Goal: Information Seeking & Learning: Check status

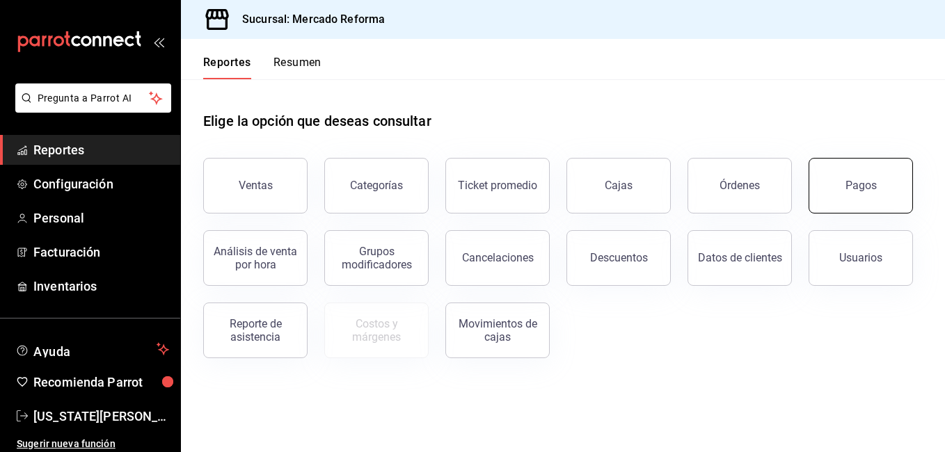
click at [816, 209] on button "Pagos" at bounding box center [861, 186] width 104 height 56
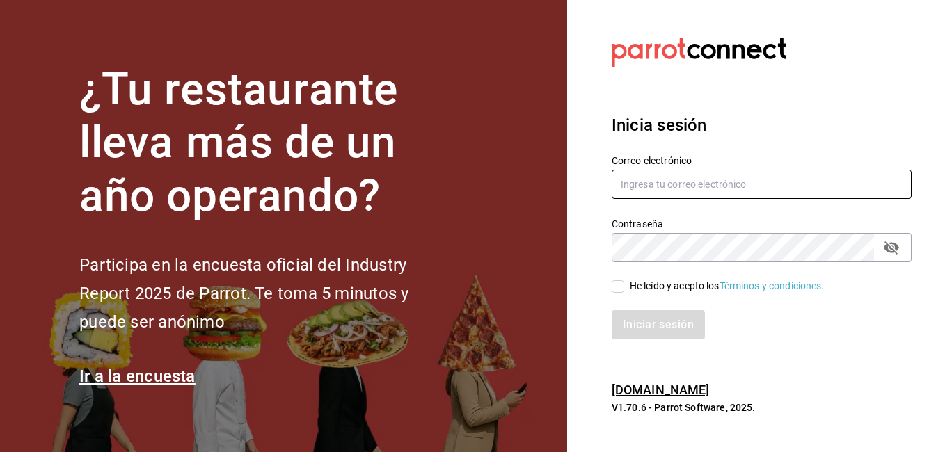
type input "VIRGINIA.CARRILLO@GRUPOCOSTENO.COM"
click at [610, 289] on div "He leído y acepto los Términos y condiciones." at bounding box center [753, 278] width 317 height 32
click at [619, 293] on label "He leído y acepto los Términos y condiciones." at bounding box center [718, 286] width 213 height 15
click at [619, 293] on input "He leído y acepto los Términos y condiciones." at bounding box center [618, 286] width 13 height 13
checkbox input "true"
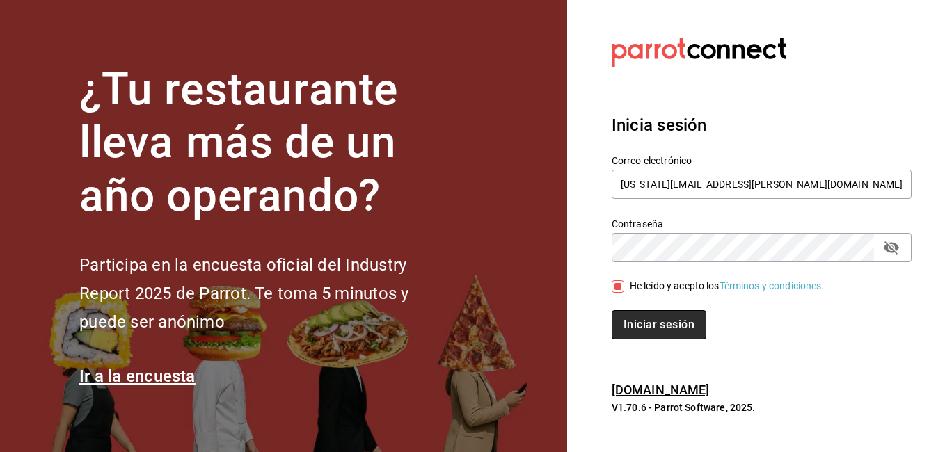
click at [636, 319] on button "Iniciar sesión" at bounding box center [659, 324] width 95 height 29
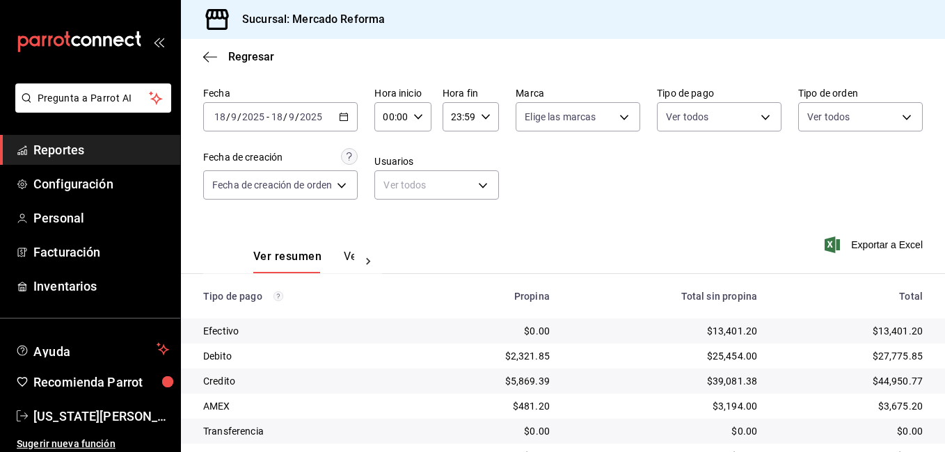
scroll to position [70, 0]
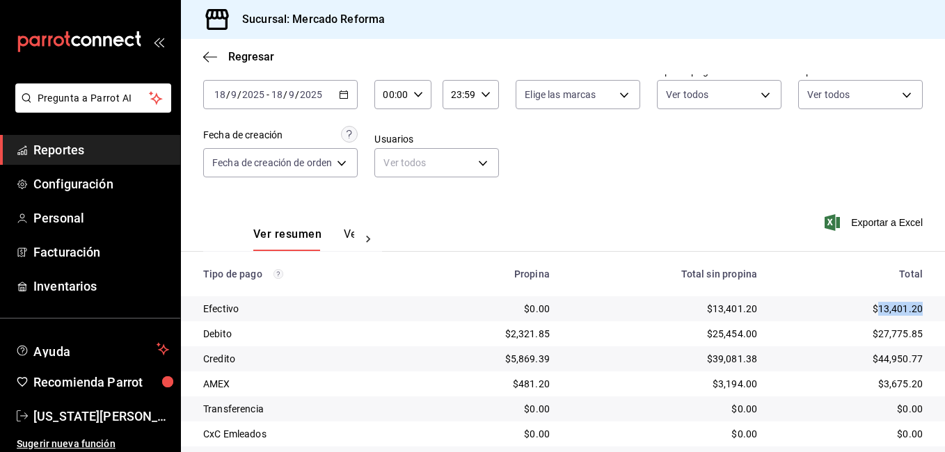
drag, startPoint x: 919, startPoint y: 310, endPoint x: 871, endPoint y: 312, distance: 48.1
click at [871, 312] on td "$13,401.20" at bounding box center [856, 308] width 177 height 25
copy div "13,401.20"
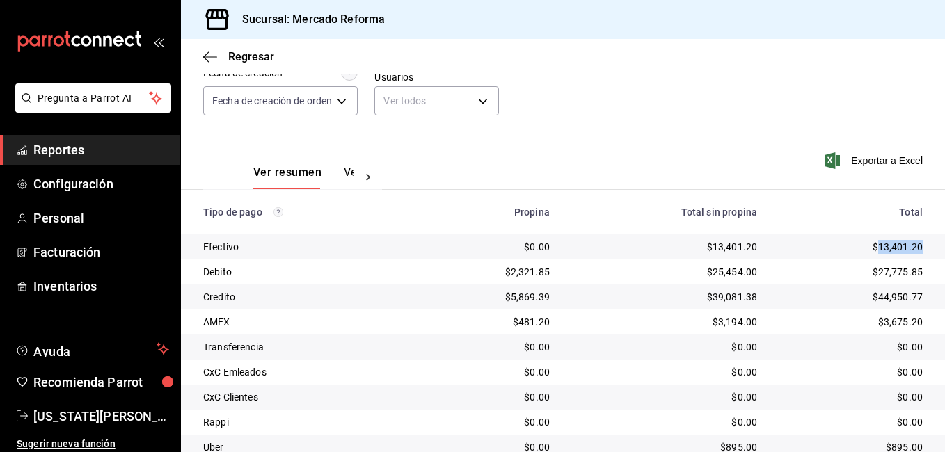
scroll to position [187, 0]
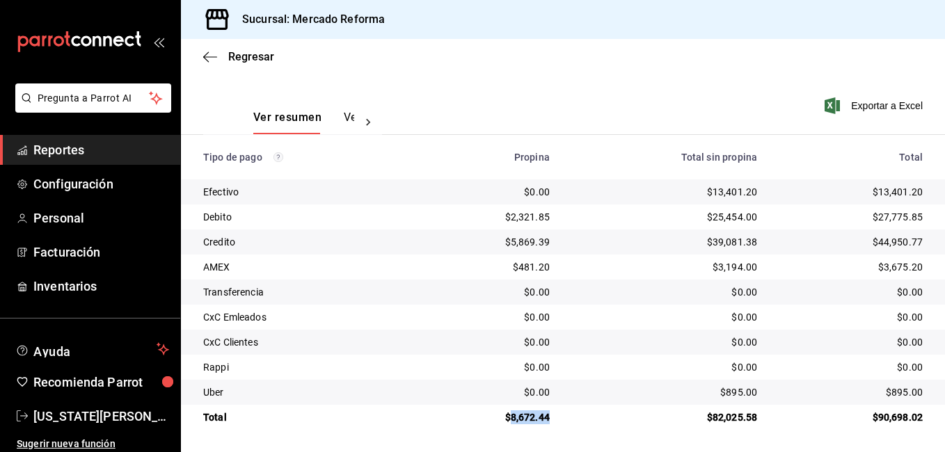
drag, startPoint x: 549, startPoint y: 416, endPoint x: 507, endPoint y: 419, distance: 41.8
click at [507, 419] on td "$8,672.44" at bounding box center [490, 417] width 141 height 25
click at [511, 417] on div "$8,672.44" at bounding box center [490, 418] width 119 height 14
drag, startPoint x: 511, startPoint y: 417, endPoint x: 492, endPoint y: 446, distance: 34.7
click at [466, 397] on div "$0.00" at bounding box center [490, 393] width 119 height 14
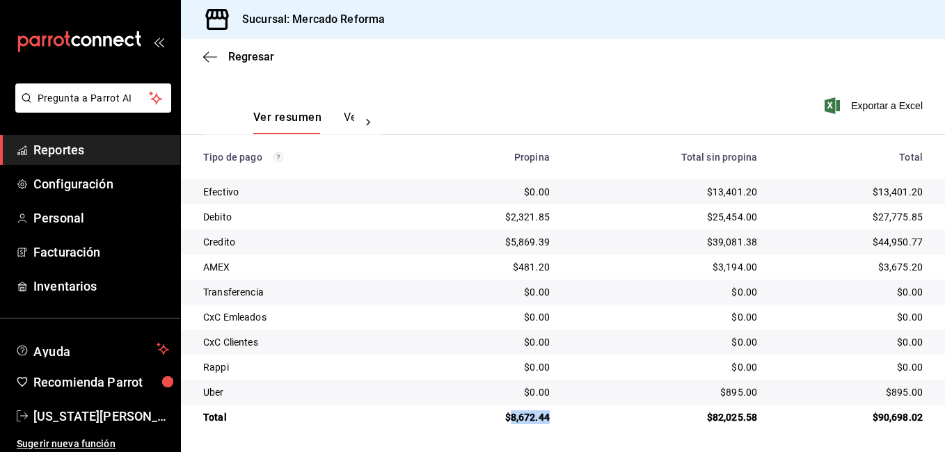
drag, startPoint x: 507, startPoint y: 418, endPoint x: 551, endPoint y: 418, distance: 43.8
click at [551, 418] on td "$8,672.44" at bounding box center [490, 417] width 141 height 25
drag, startPoint x: 551, startPoint y: 418, endPoint x: 534, endPoint y: 416, distance: 17.5
copy div "8,672.44"
drag, startPoint x: 76, startPoint y: 155, endPoint x: 172, endPoint y: 205, distance: 108.0
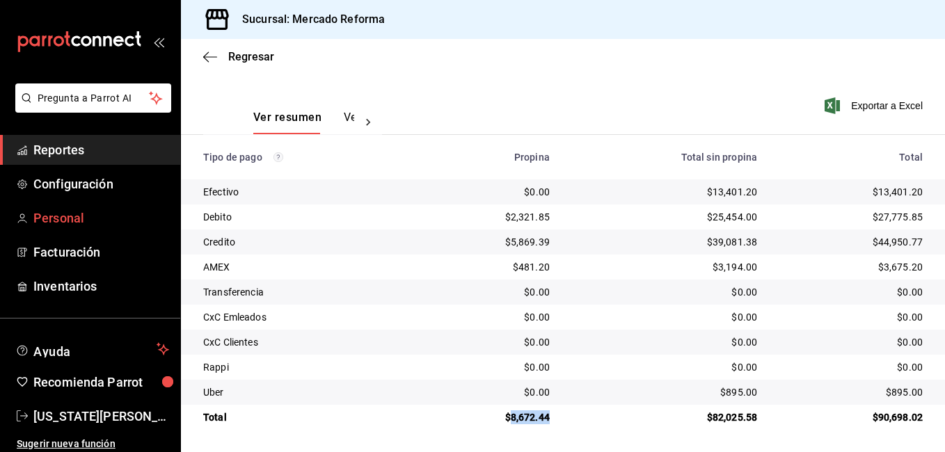
click at [76, 155] on span "Reportes" at bounding box center [101, 150] width 136 height 19
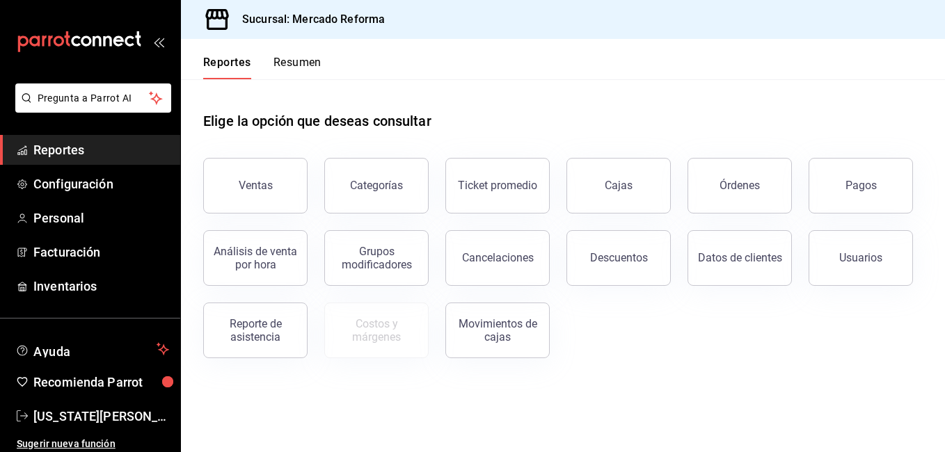
click at [702, 413] on main "Elige la opción que deseas consultar Ventas Categorías Ticket promedio Cajas Ór…" at bounding box center [563, 265] width 764 height 373
click at [771, 328] on div "Ventas Categorías Ticket promedio Cajas Órdenes Pagos Análisis de venta por hor…" at bounding box center [554, 249] width 736 height 217
click at [630, 273] on button "Descuentos" at bounding box center [618, 258] width 104 height 56
